Goal: Task Accomplishment & Management: Complete application form

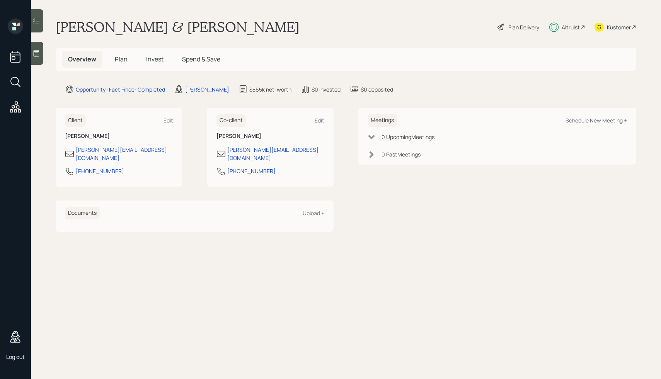
click at [512, 25] on div "Plan Delivery" at bounding box center [523, 27] width 31 height 8
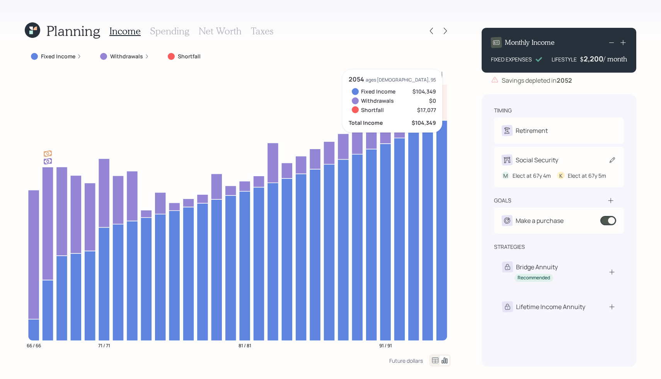
click at [518, 157] on div "Social Security" at bounding box center [537, 159] width 43 height 9
select select "4"
select select "5"
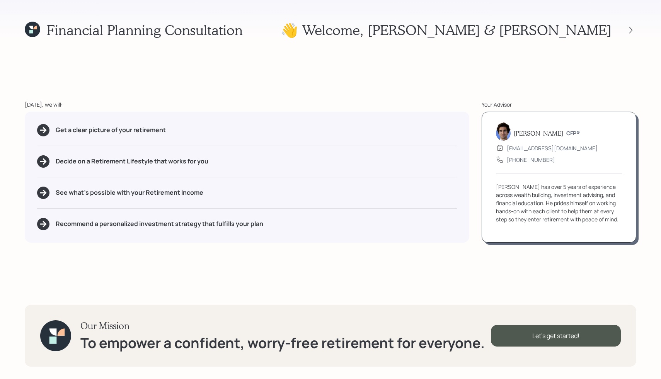
click at [531, 278] on div "Financial Planning Consultation 👋 Welcome , [PERSON_NAME] & [PERSON_NAME] [DATE…" at bounding box center [330, 189] width 661 height 379
click at [540, 337] on div "Let's get started!" at bounding box center [556, 336] width 130 height 22
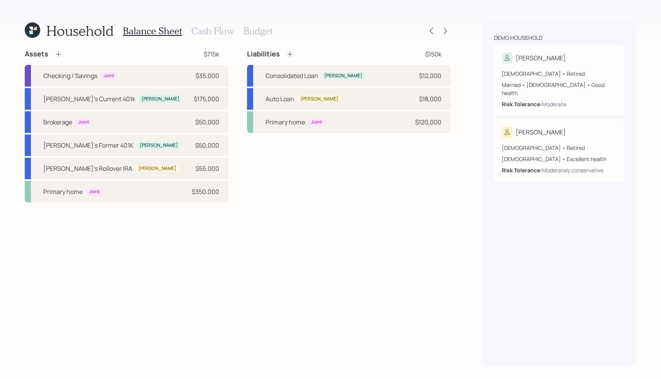
click at [207, 27] on h3 "Cash Flow" at bounding box center [212, 31] width 43 height 11
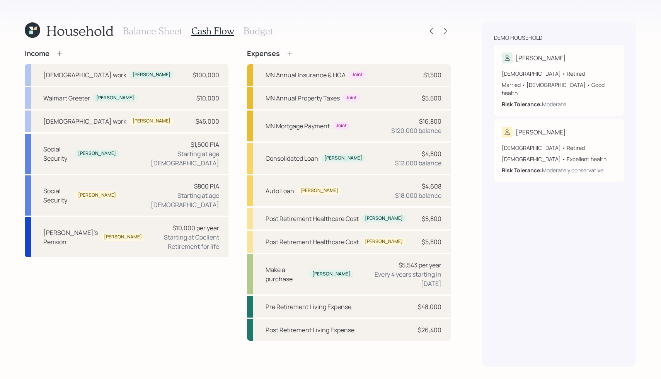
click at [257, 32] on h3 "Budget" at bounding box center [258, 31] width 29 height 11
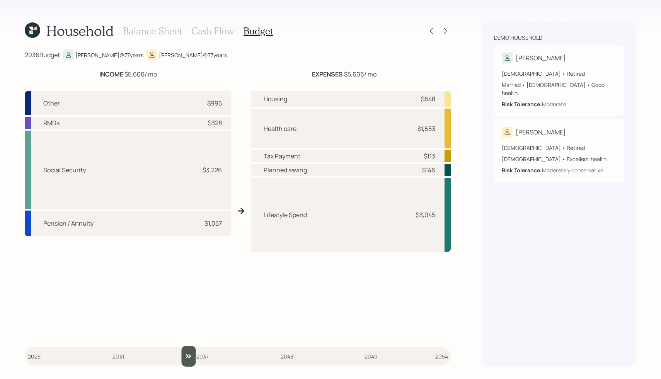
drag, startPoint x: 36, startPoint y: 355, endPoint x: 182, endPoint y: 365, distance: 146.4
click at [182, 365] on input "slider" at bounding box center [238, 356] width 426 height 21
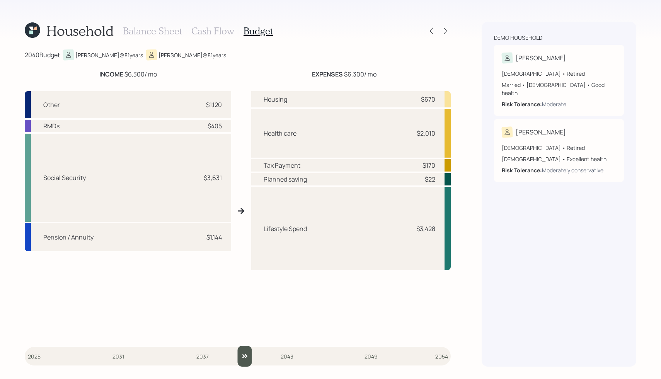
drag, startPoint x: 188, startPoint y: 354, endPoint x: 247, endPoint y: 354, distance: 59.1
type input "2040"
click at [248, 354] on input "slider" at bounding box center [238, 356] width 426 height 21
click at [445, 31] on icon at bounding box center [445, 31] width 8 height 8
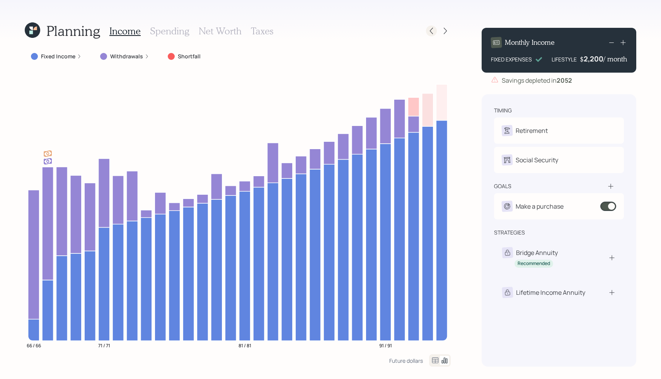
click at [434, 33] on icon at bounding box center [432, 31] width 8 height 8
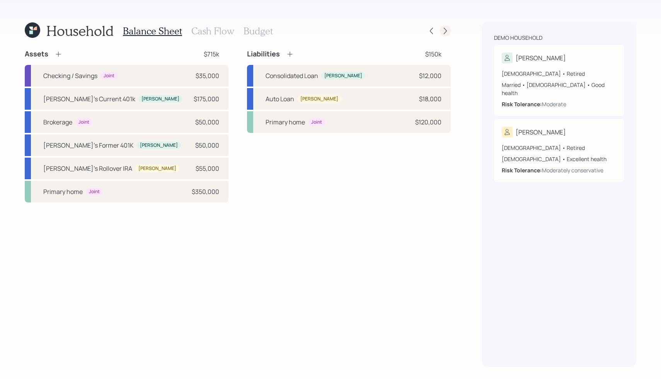
click at [447, 33] on icon at bounding box center [445, 31] width 8 height 8
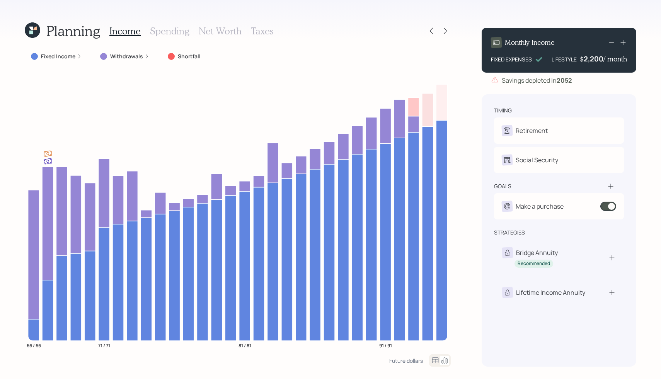
click at [51, 54] on label "Fixed Income" at bounding box center [58, 57] width 34 height 8
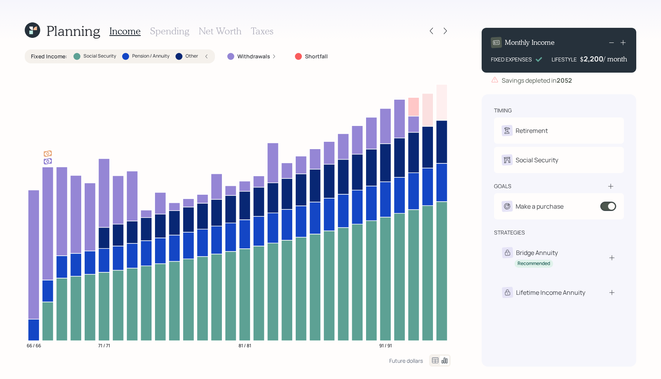
click at [207, 57] on icon at bounding box center [206, 56] width 5 height 5
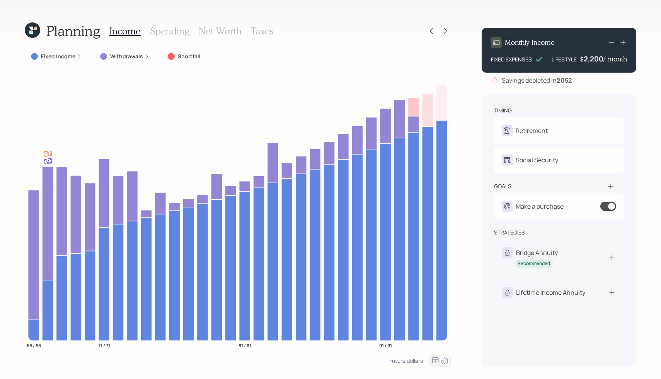
click at [625, 43] on icon at bounding box center [622, 42] width 5 height 5
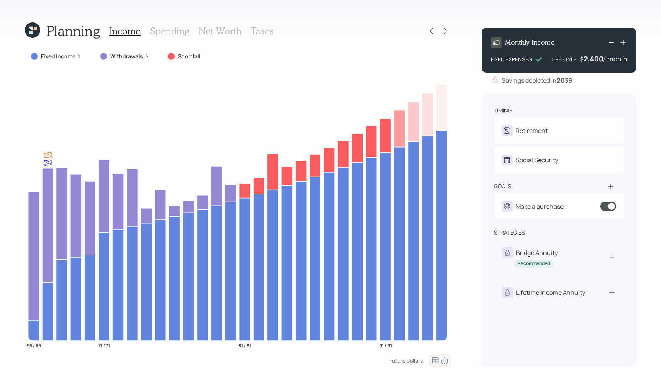
click at [610, 46] on icon at bounding box center [611, 42] width 9 height 9
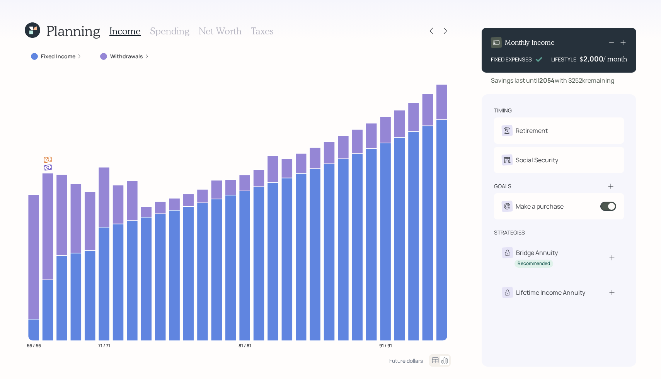
click at [623, 43] on icon at bounding box center [623, 43] width 8 height 8
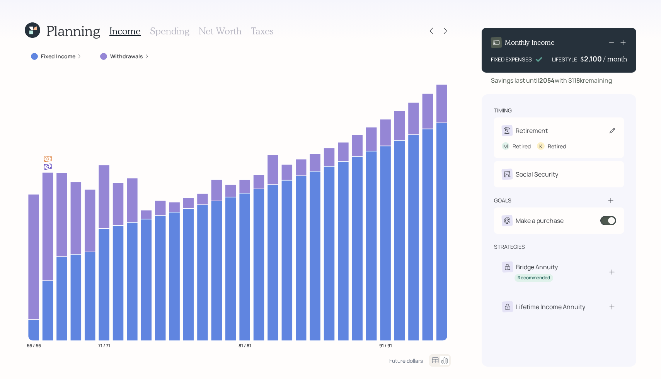
click at [549, 134] on div "Retirement" at bounding box center [559, 130] width 114 height 11
select select "5"
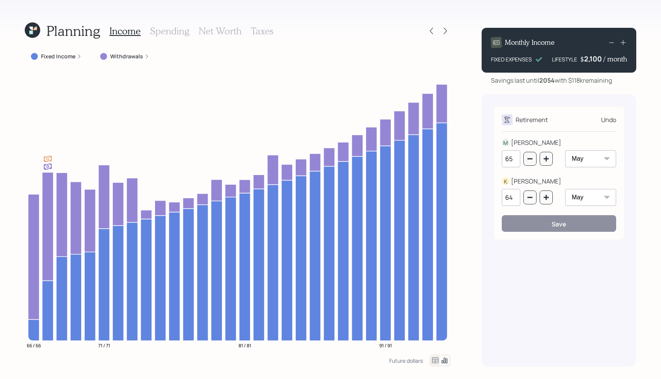
click at [608, 121] on div "Undo" at bounding box center [608, 119] width 15 height 9
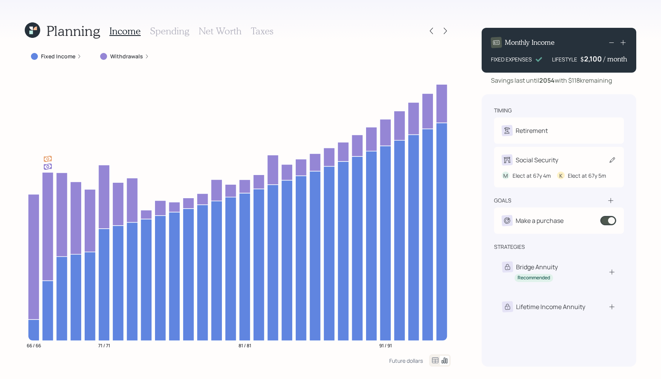
click at [544, 159] on div "Social Security" at bounding box center [537, 159] width 43 height 9
select select "4"
select select "5"
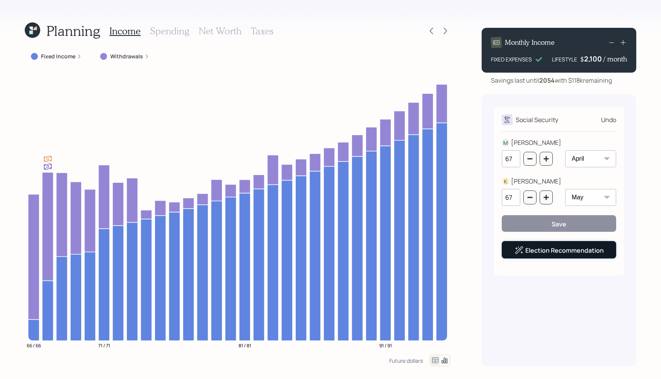
click at [557, 250] on link "Election Recommendation" at bounding box center [564, 250] width 78 height 9
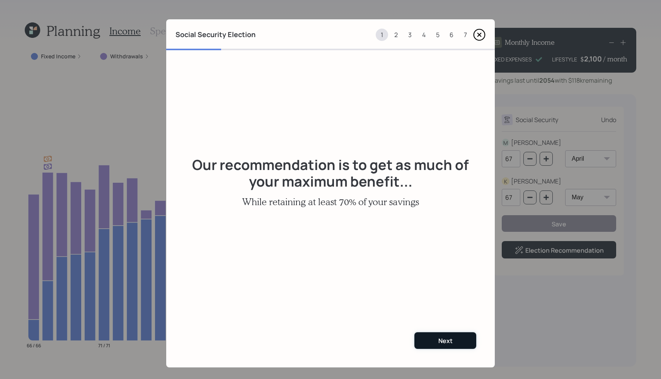
click at [450, 340] on div "Next" at bounding box center [445, 341] width 14 height 9
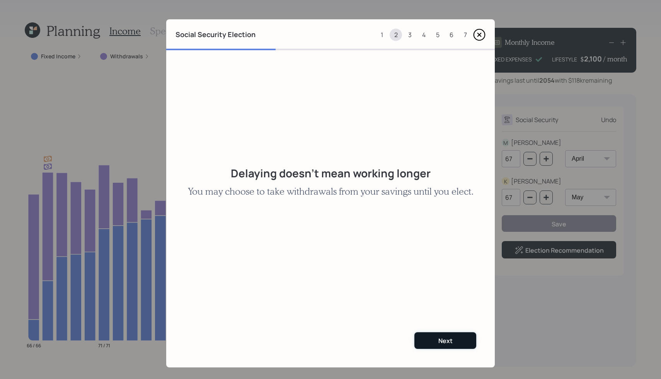
click at [431, 339] on button "Next" at bounding box center [445, 340] width 62 height 17
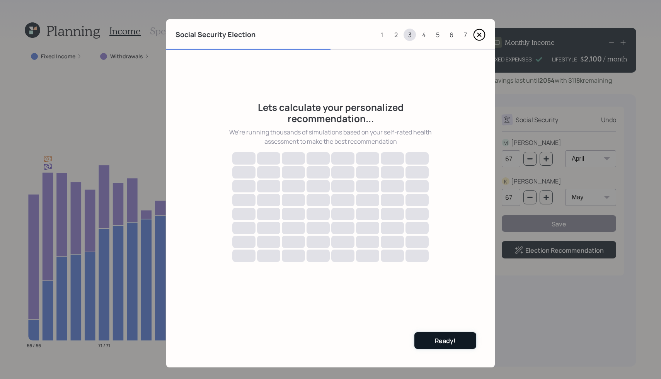
click at [453, 339] on div "Ready!" at bounding box center [445, 341] width 21 height 9
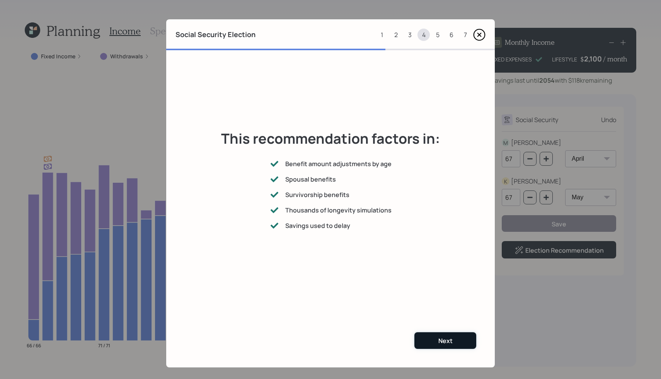
click at [434, 341] on button "Next" at bounding box center [445, 340] width 62 height 17
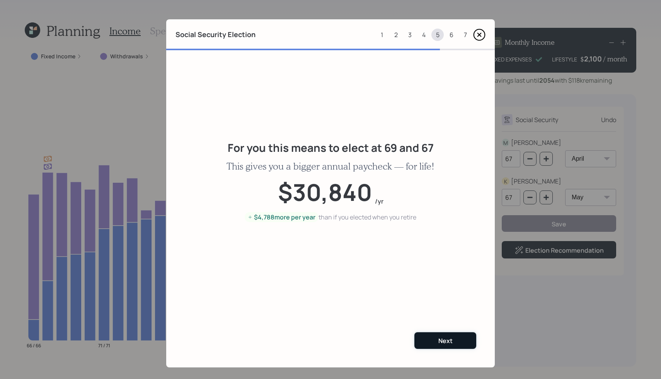
click at [427, 337] on button "Next" at bounding box center [445, 340] width 62 height 17
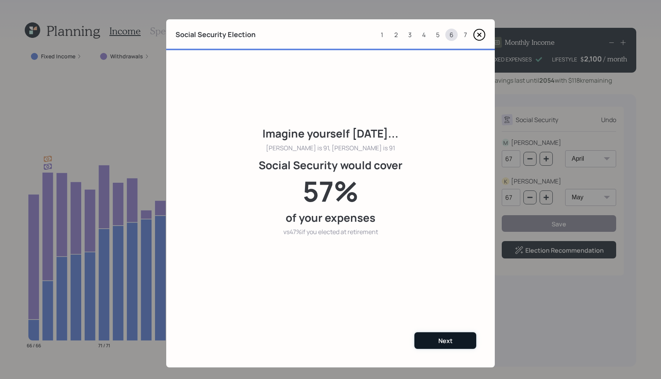
click at [433, 339] on button "Next" at bounding box center [445, 340] width 62 height 17
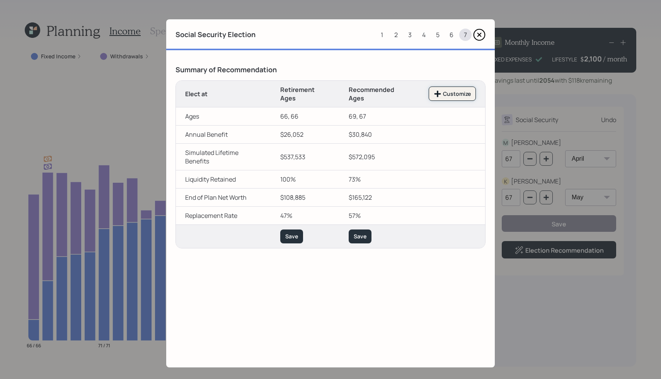
click at [450, 89] on button "Customize" at bounding box center [452, 94] width 47 height 14
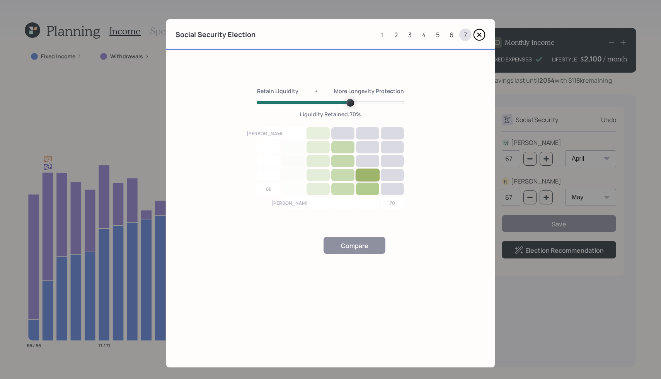
click at [368, 173] on div at bounding box center [368, 175] width 24 height 13
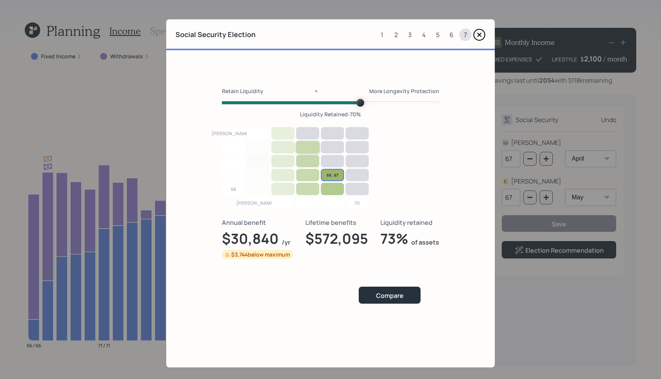
click at [305, 145] on div at bounding box center [308, 147] width 24 height 13
click at [395, 301] on button "Compare" at bounding box center [389, 295] width 62 height 17
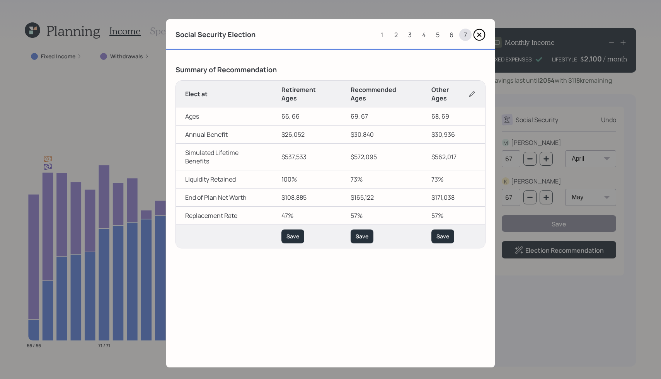
click at [481, 32] on icon at bounding box center [479, 35] width 12 height 12
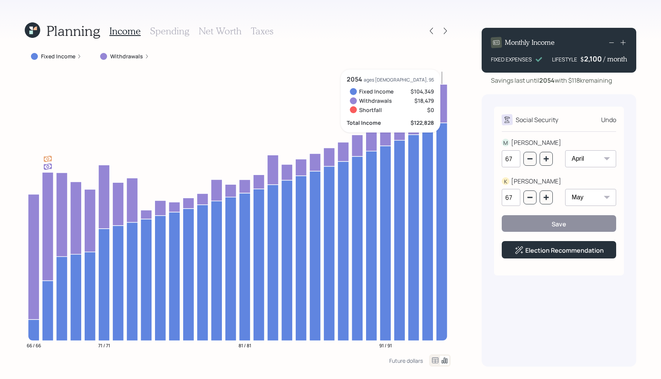
click at [400, 37] on div "Planning Income Spending Net Worth Taxes" at bounding box center [238, 31] width 426 height 19
click at [164, 32] on h3 "Spending" at bounding box center [169, 31] width 39 height 11
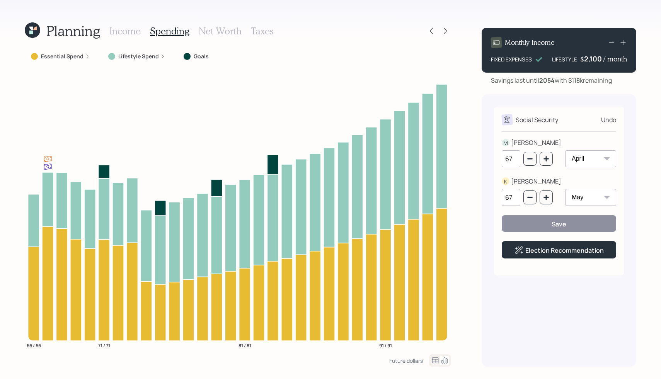
click at [608, 123] on div "Undo" at bounding box center [608, 119] width 15 height 9
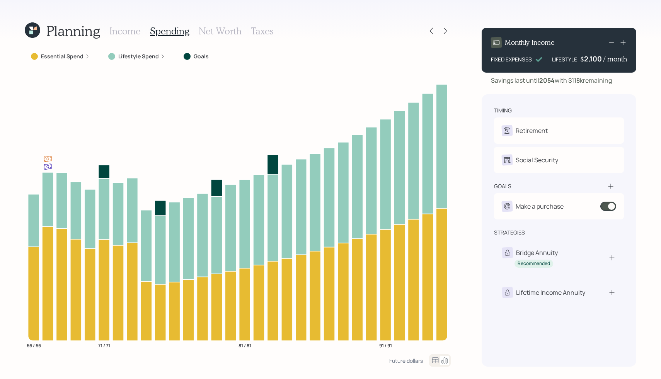
click at [215, 34] on h3 "Net Worth" at bounding box center [220, 31] width 43 height 11
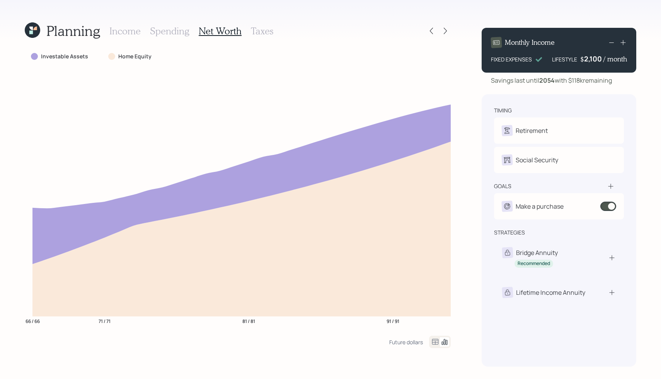
click at [261, 33] on h3 "Taxes" at bounding box center [262, 31] width 22 height 11
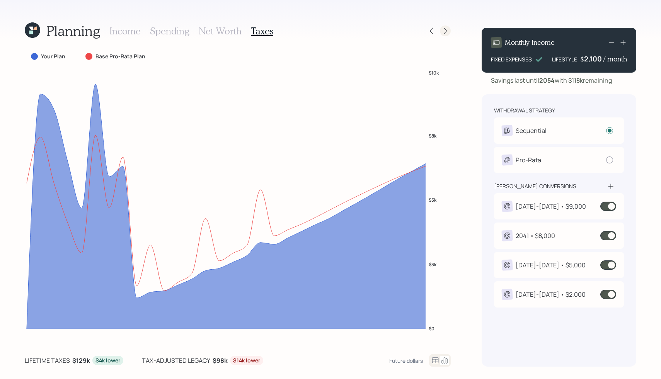
click at [449, 31] on div at bounding box center [445, 31] width 11 height 11
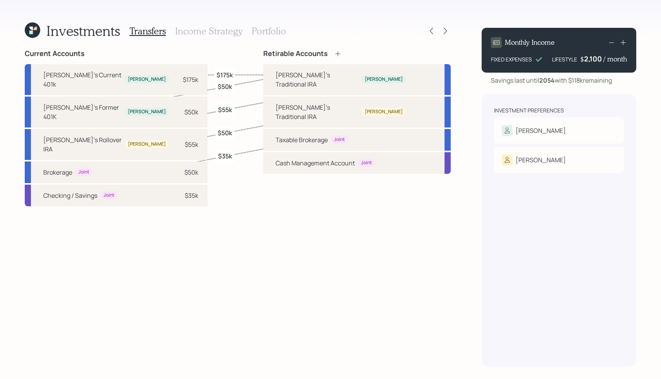
click at [194, 31] on h3 "Income Strategy" at bounding box center [208, 31] width 67 height 11
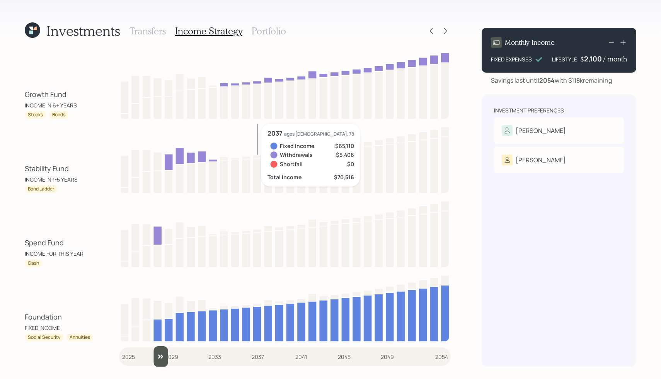
drag, startPoint x: 126, startPoint y: 362, endPoint x: 156, endPoint y: 361, distance: 29.4
type input "2028"
click at [156, 361] on input "slider" at bounding box center [285, 356] width 332 height 21
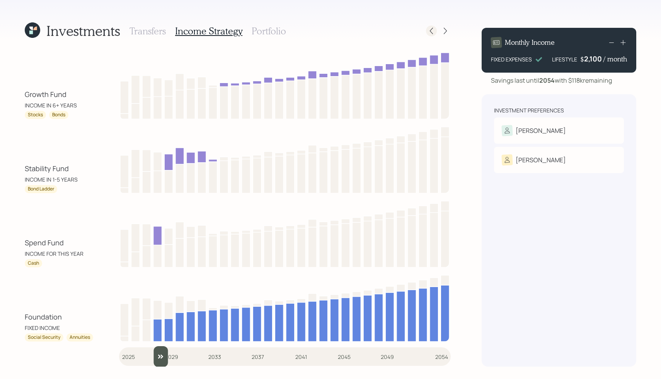
click at [431, 32] on icon at bounding box center [431, 31] width 3 height 7
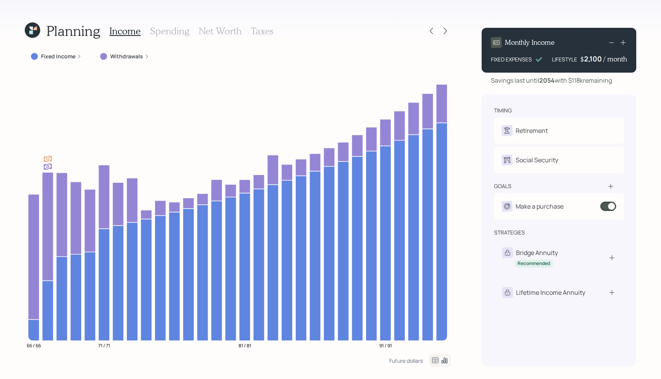
click at [167, 32] on h3 "Spending" at bounding box center [169, 31] width 39 height 11
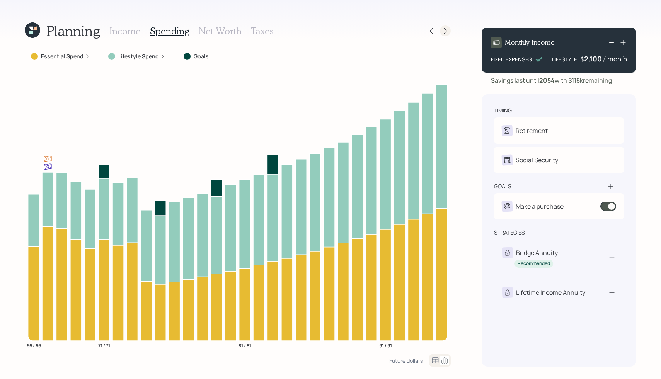
click at [445, 28] on icon at bounding box center [445, 31] width 8 height 8
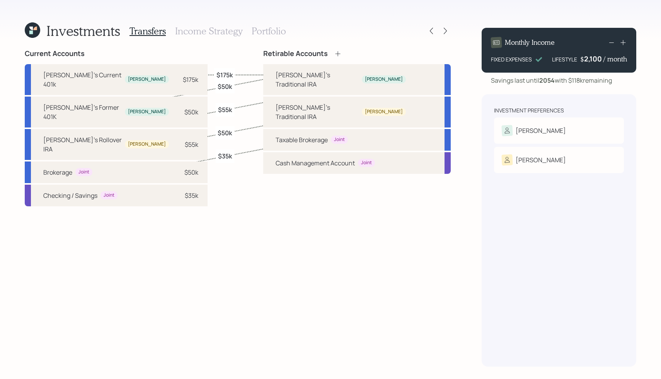
click at [209, 32] on h3 "Income Strategy" at bounding box center [208, 31] width 67 height 11
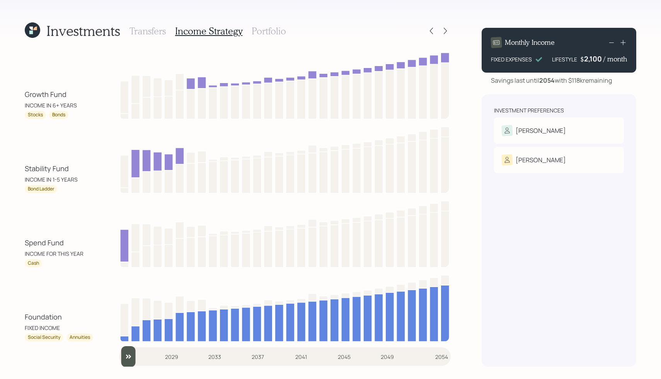
click at [263, 27] on h3 "Portfolio" at bounding box center [269, 31] width 34 height 11
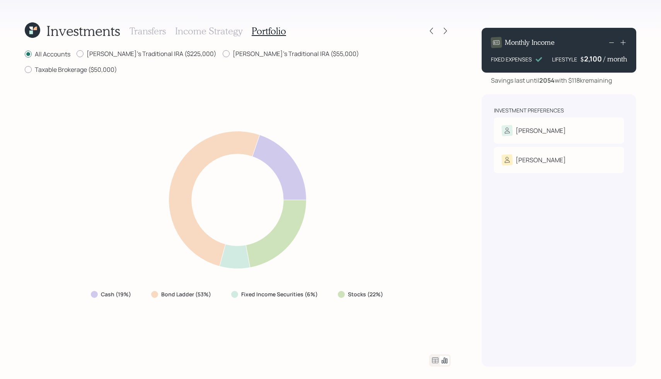
click at [439, 363] on icon at bounding box center [435, 360] width 9 height 9
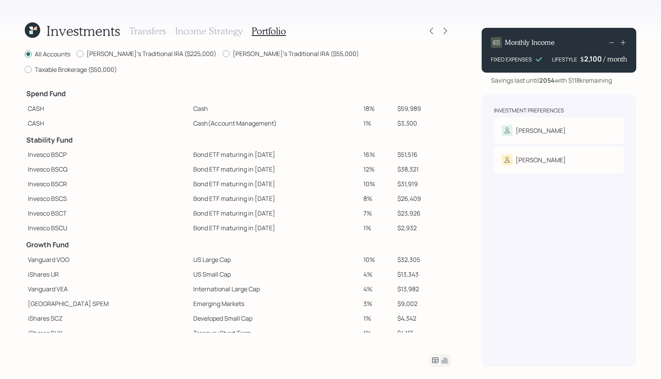
click at [226, 32] on h3 "Income Strategy" at bounding box center [208, 31] width 67 height 11
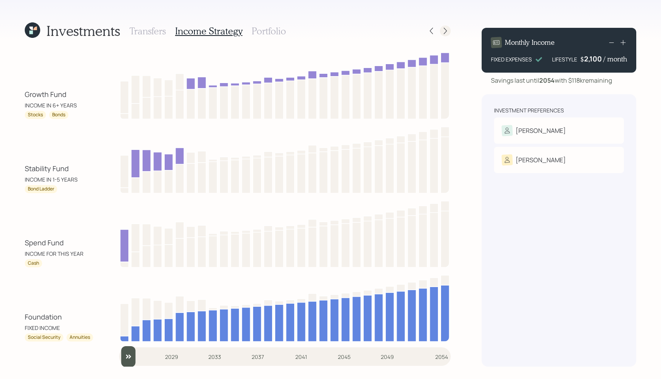
click at [446, 31] on icon at bounding box center [445, 31] width 3 height 7
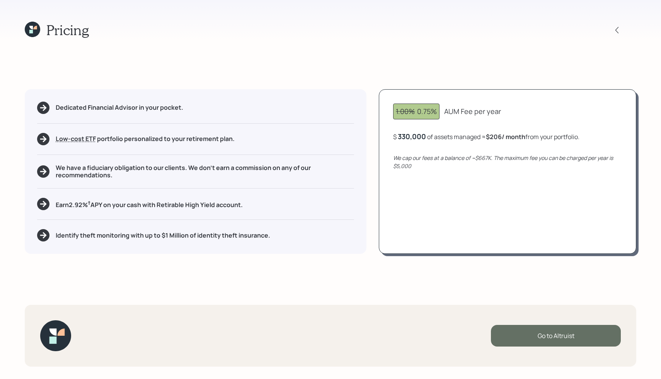
click at [501, 334] on div "Go to Altruist" at bounding box center [556, 336] width 130 height 22
click at [330, 83] on div "Pricing Dedicated Financial Advisor in your pocket. Low-cost ETF Retirable uses…" at bounding box center [330, 189] width 661 height 379
